Goal: Understand process/instructions

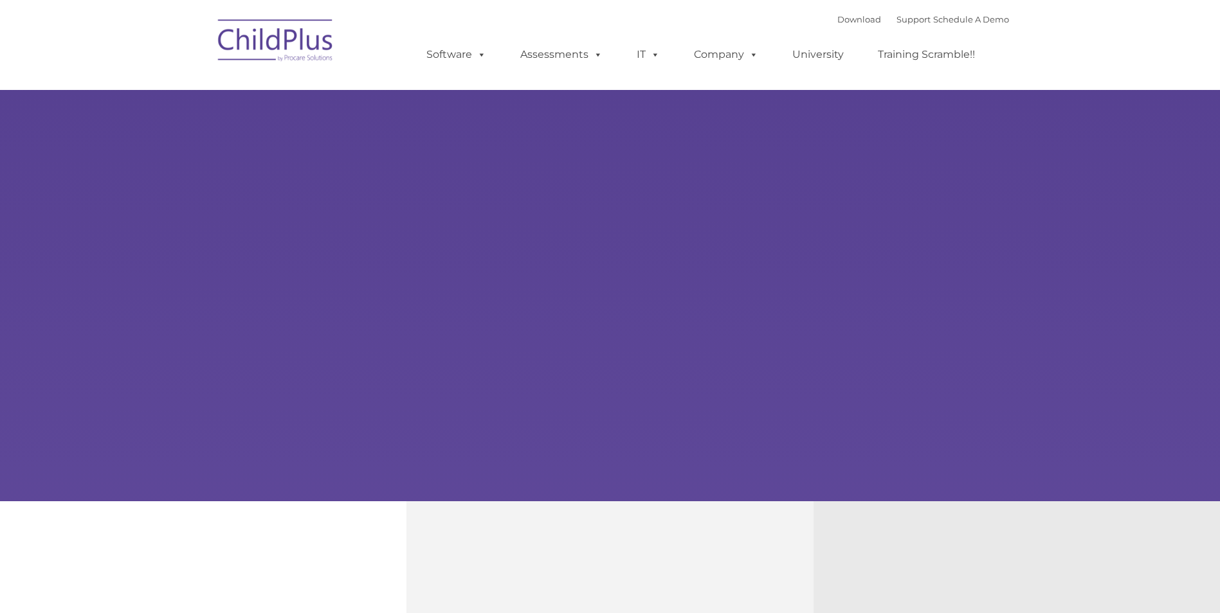
type input ""
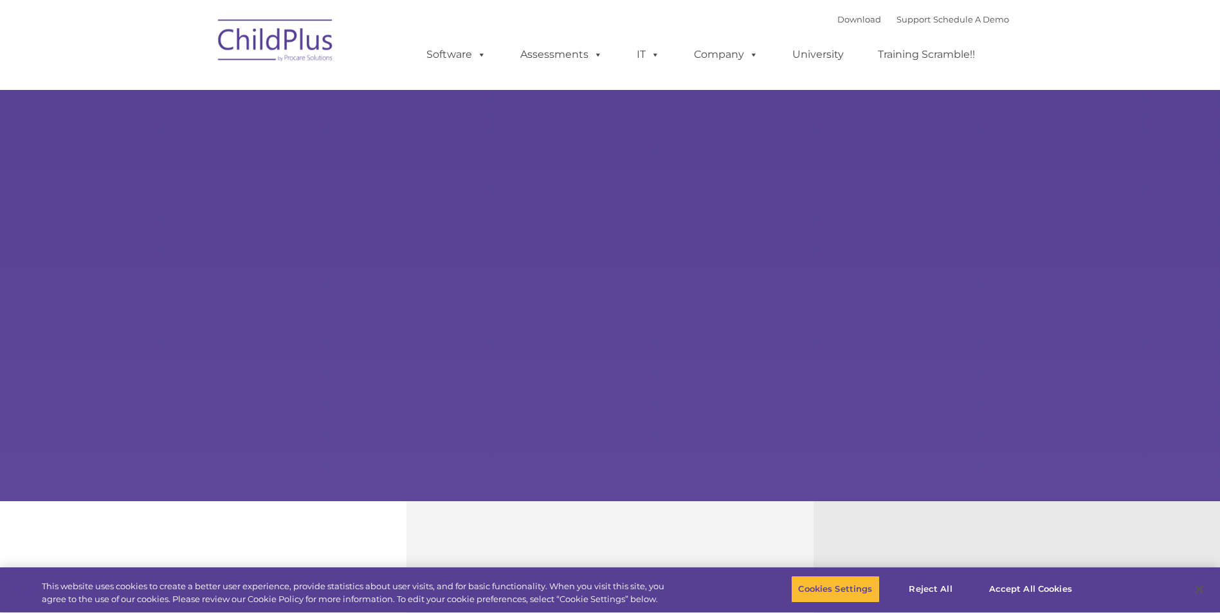
select select "MEDIUM"
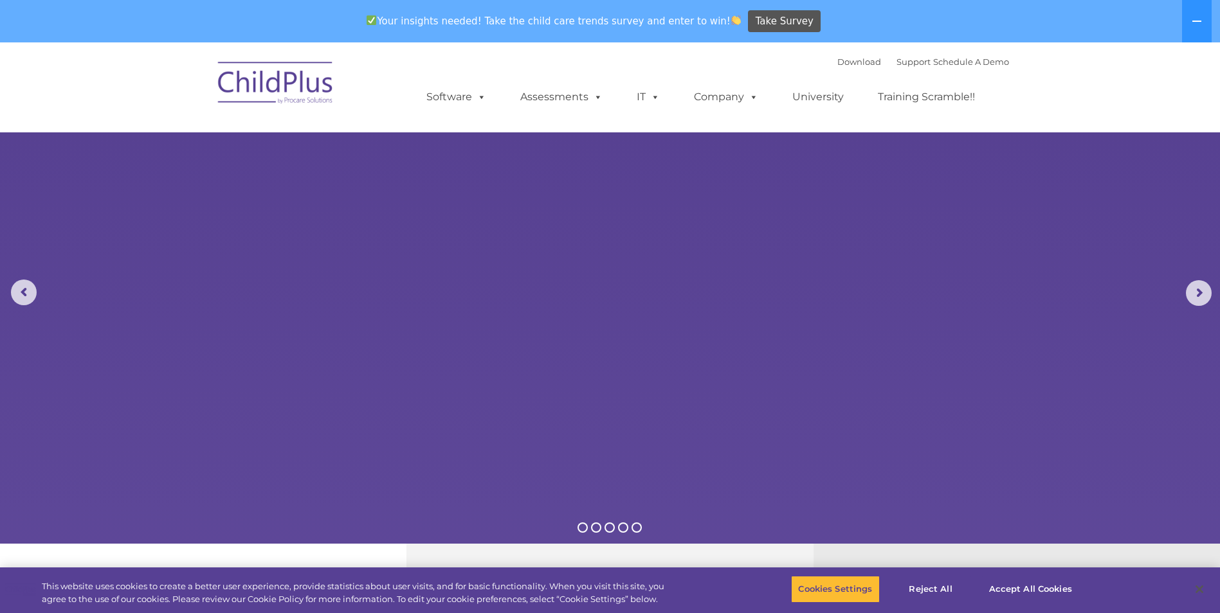
click at [279, 84] on img at bounding box center [276, 85] width 129 height 64
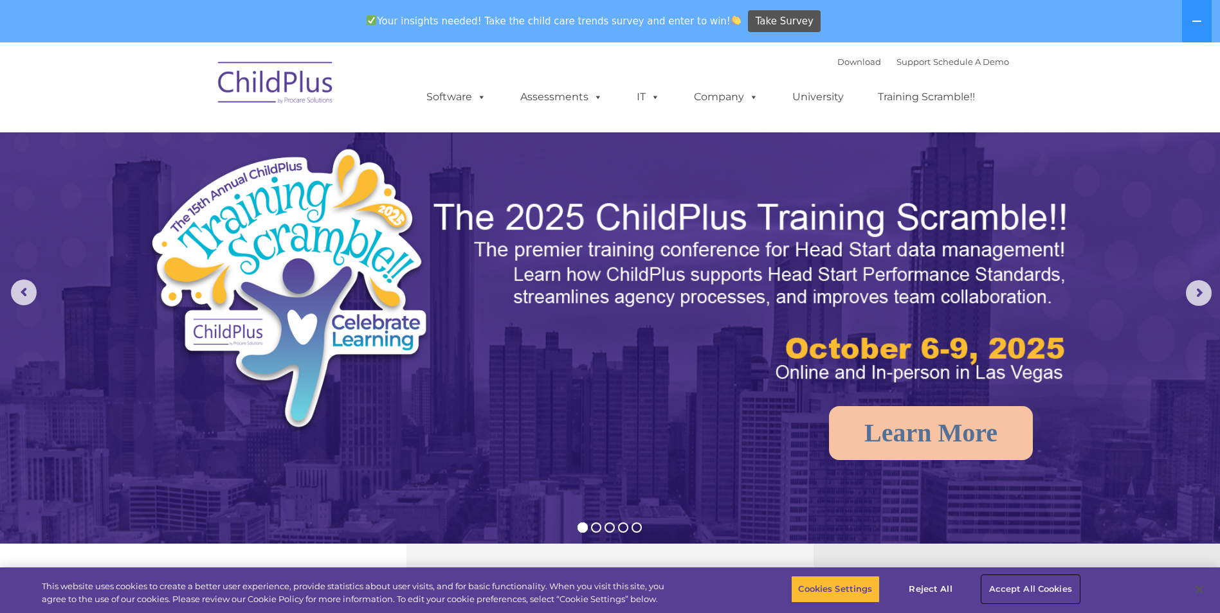
click at [1017, 586] on button "Accept All Cookies" at bounding box center [1030, 589] width 97 height 27
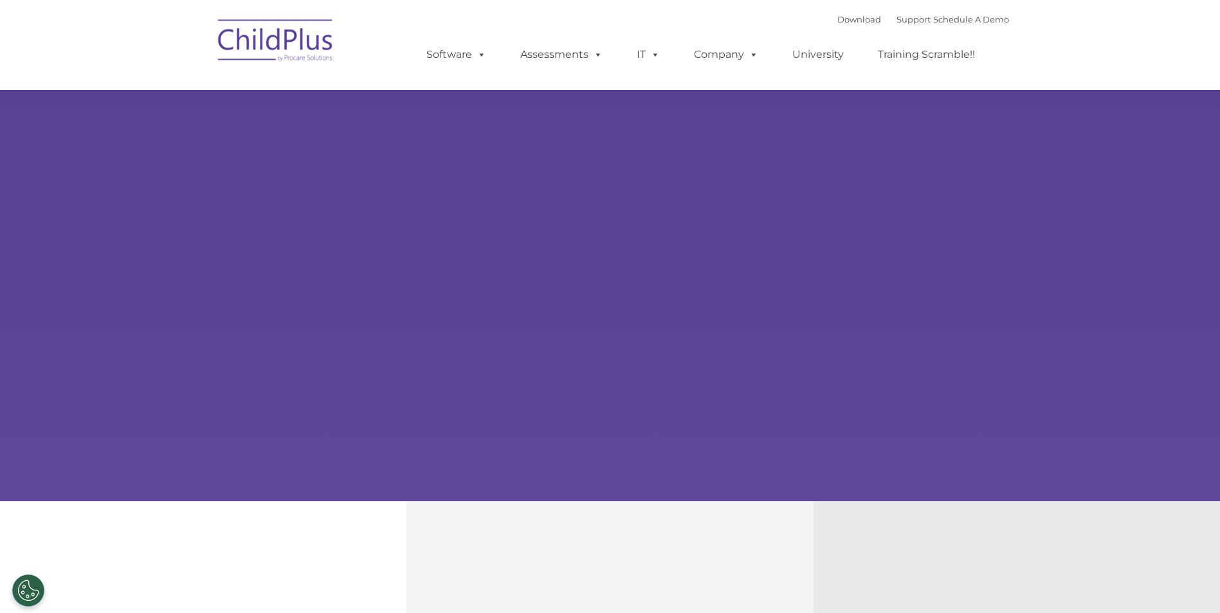
type input ""
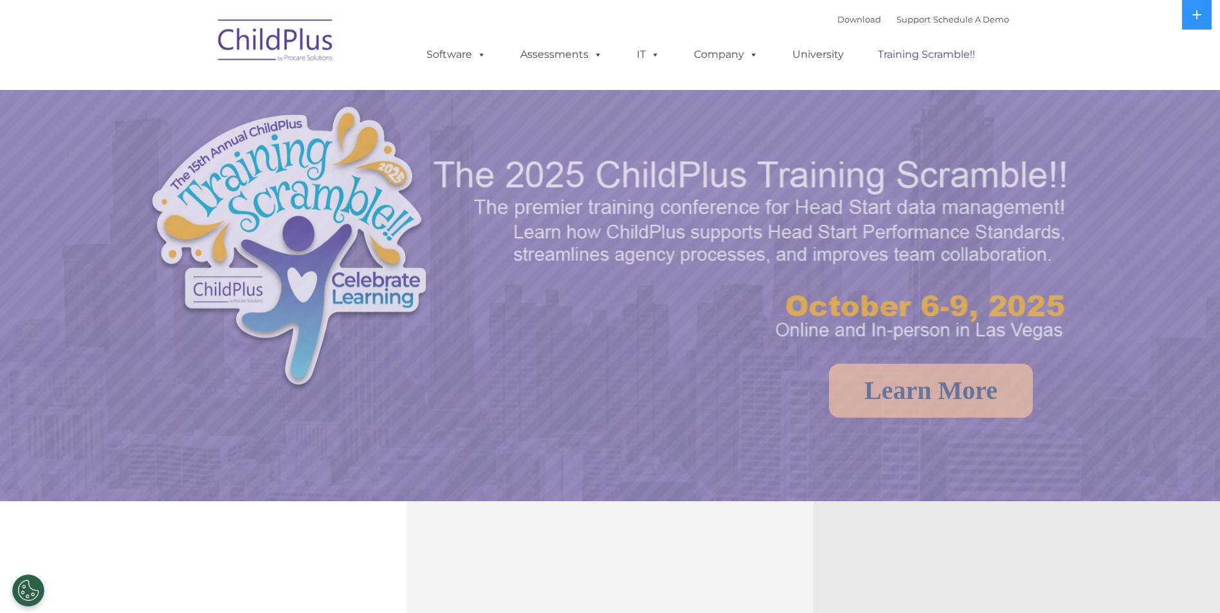
select select "MEDIUM"
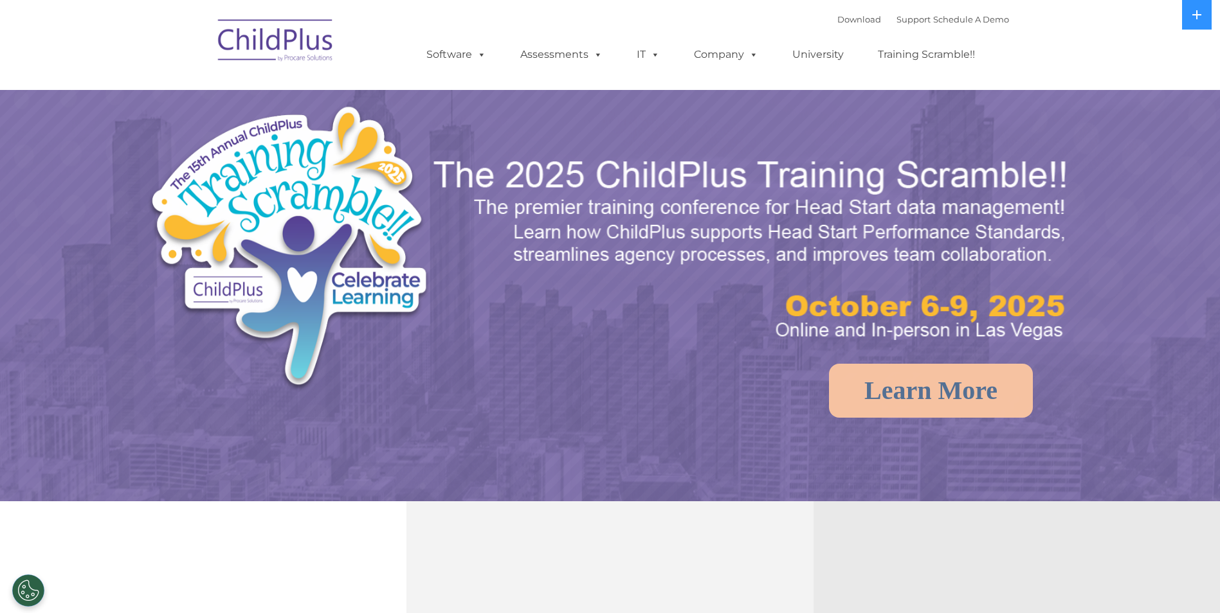
select select "MEDIUM"
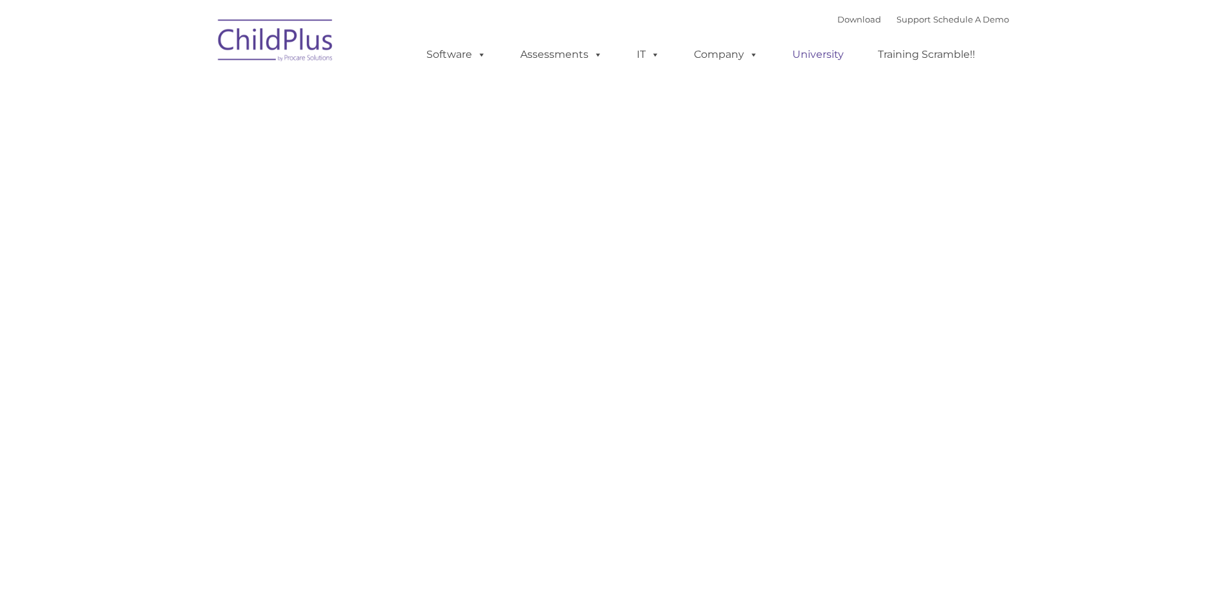
type input ""
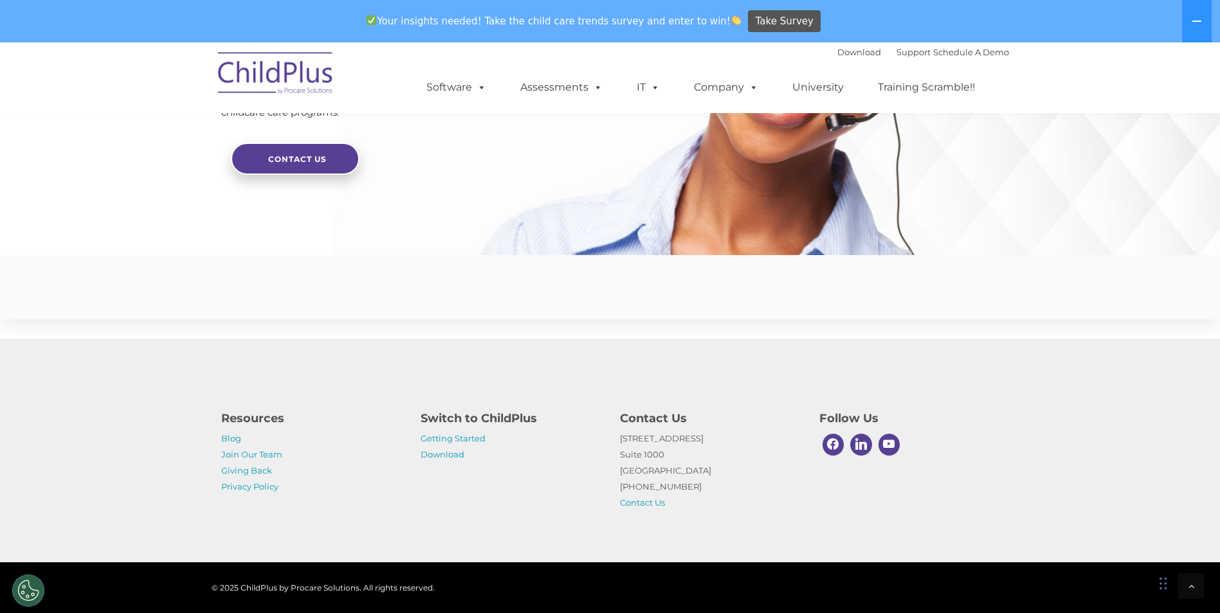
scroll to position [3069, 0]
